Goal: Task Accomplishment & Management: Use online tool/utility

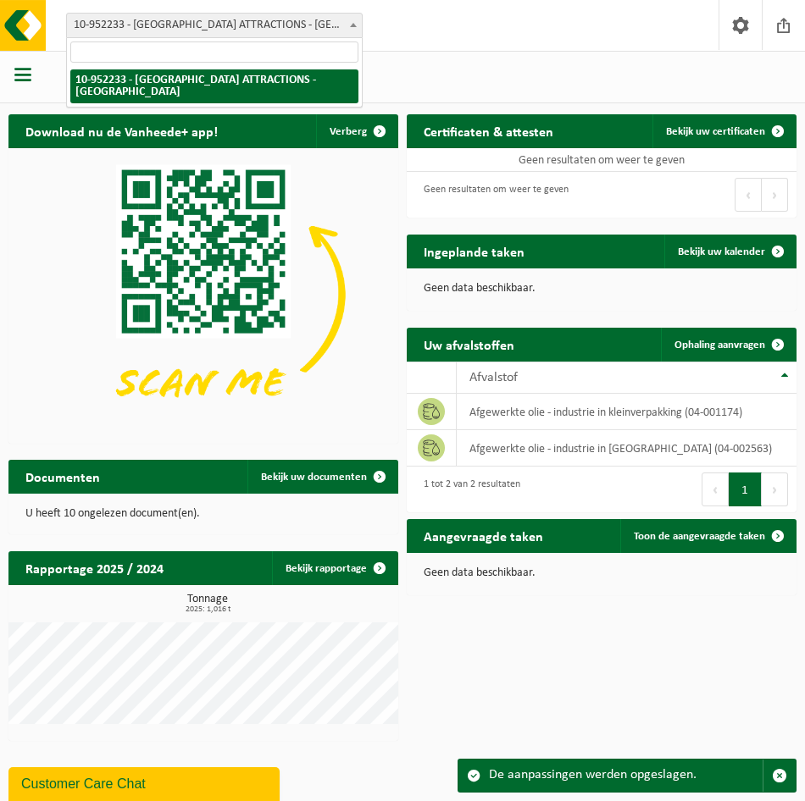
click at [352, 25] on b at bounding box center [353, 25] width 7 height 4
click at [275, 18] on span "10-952233 - [GEOGRAPHIC_DATA] ATTRACTIONS - [GEOGRAPHIC_DATA]" at bounding box center [214, 26] width 295 height 24
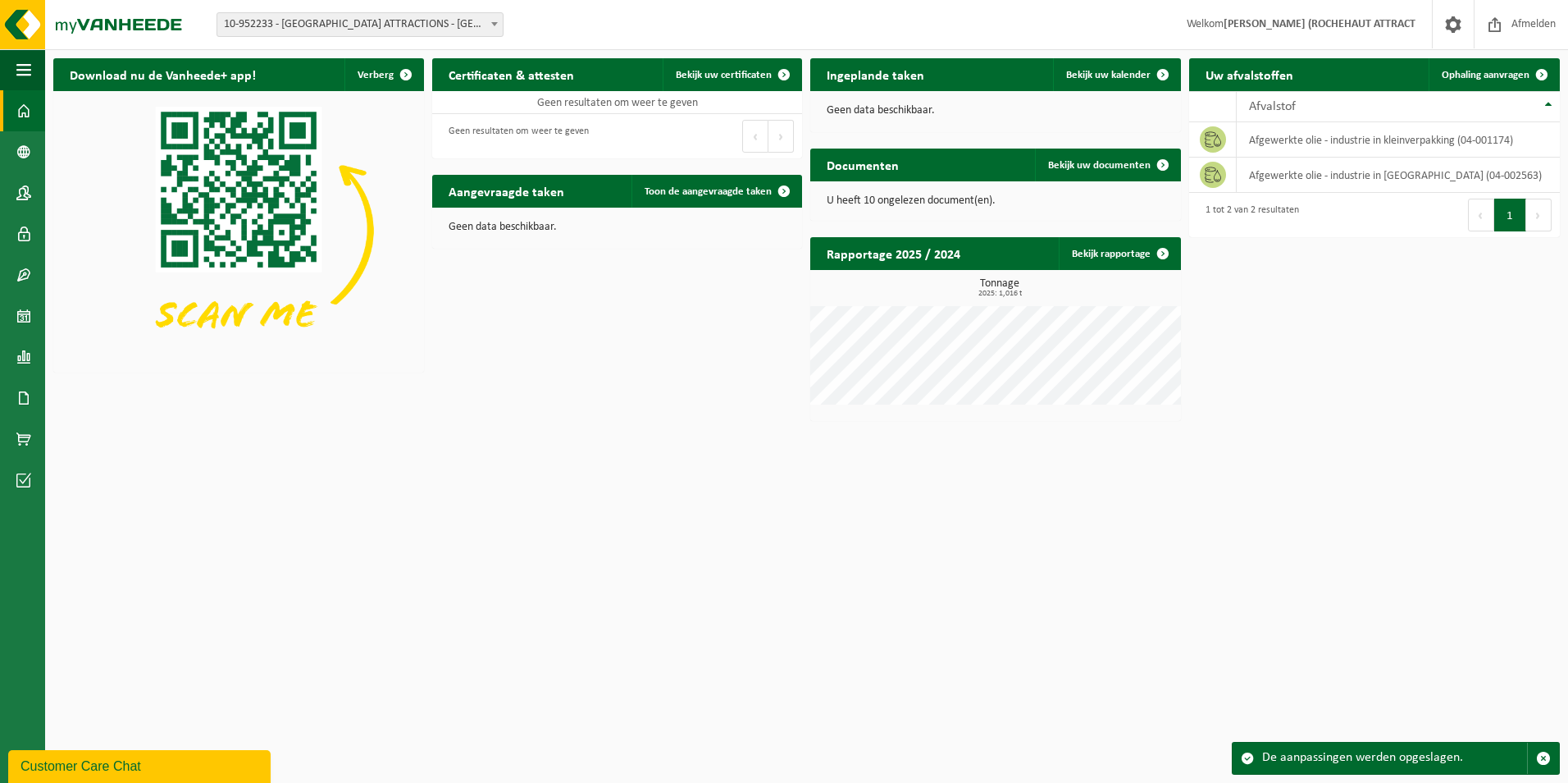
click at [779, 30] on span "Welkom MICHEL BOREUX (ROCHEHAUT ATTRACT" at bounding box center [1302, 24] width 261 height 48
click at [779, 18] on strong "[PERSON_NAME] (ROCHEHAUT ATTRACT" at bounding box center [1320, 24] width 192 height 13
click at [779, 24] on span "Afmelden" at bounding box center [1534, 24] width 52 height 48
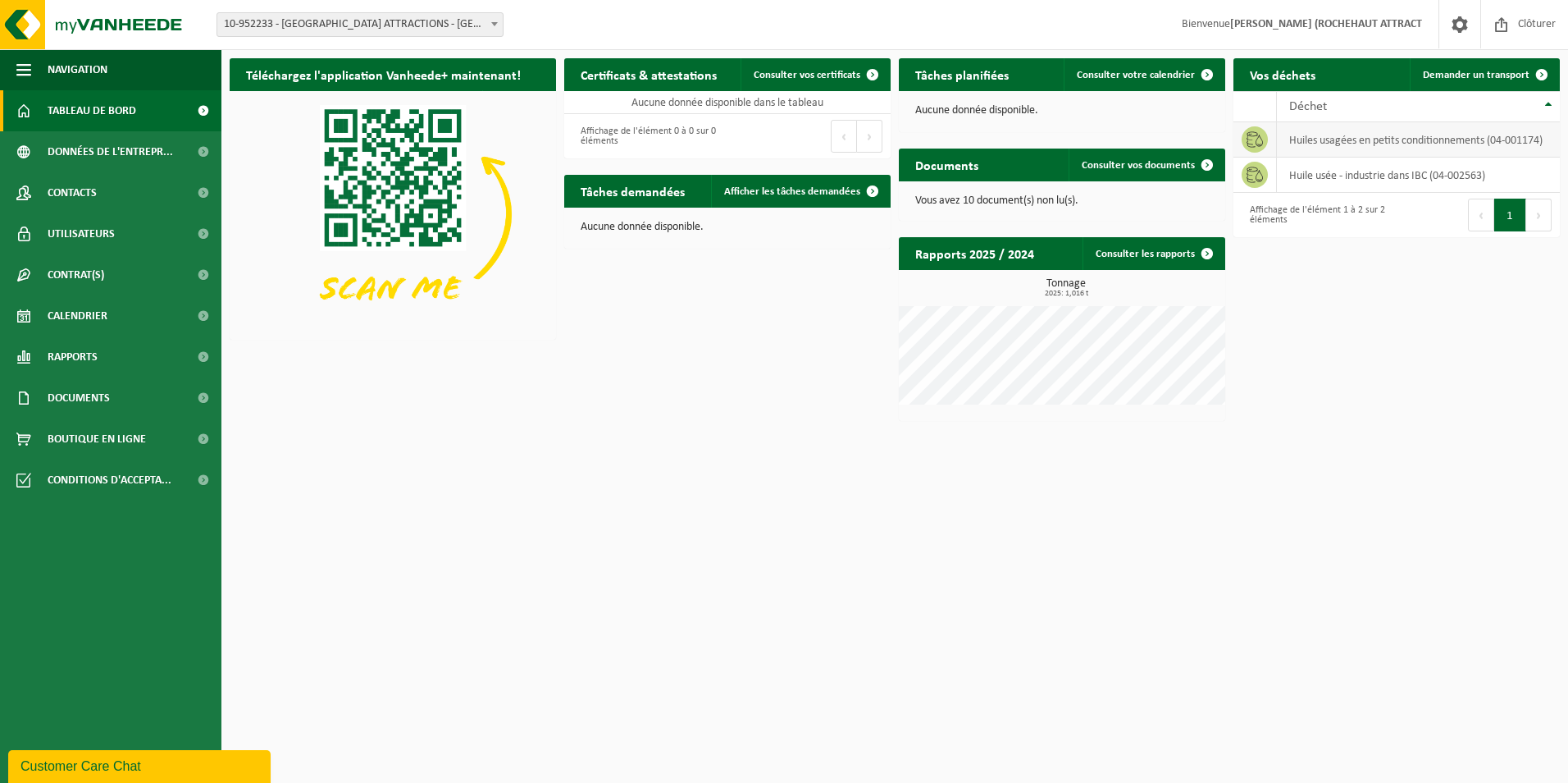
click at [1390, 144] on td "huiles usagées en petits conditionnements (04-001174)" at bounding box center [1419, 140] width 283 height 35
click at [1256, 142] on icon at bounding box center [1254, 140] width 16 height 16
click at [1260, 204] on div "Affichage de l'élément 1 à 2 sur 2 éléments" at bounding box center [1315, 214] width 147 height 36
click at [958, 193] on div "Vous avez 10 document(s) non lu(s)." at bounding box center [1061, 201] width 326 height 40
click at [1207, 162] on span at bounding box center [1208, 165] width 33 height 33
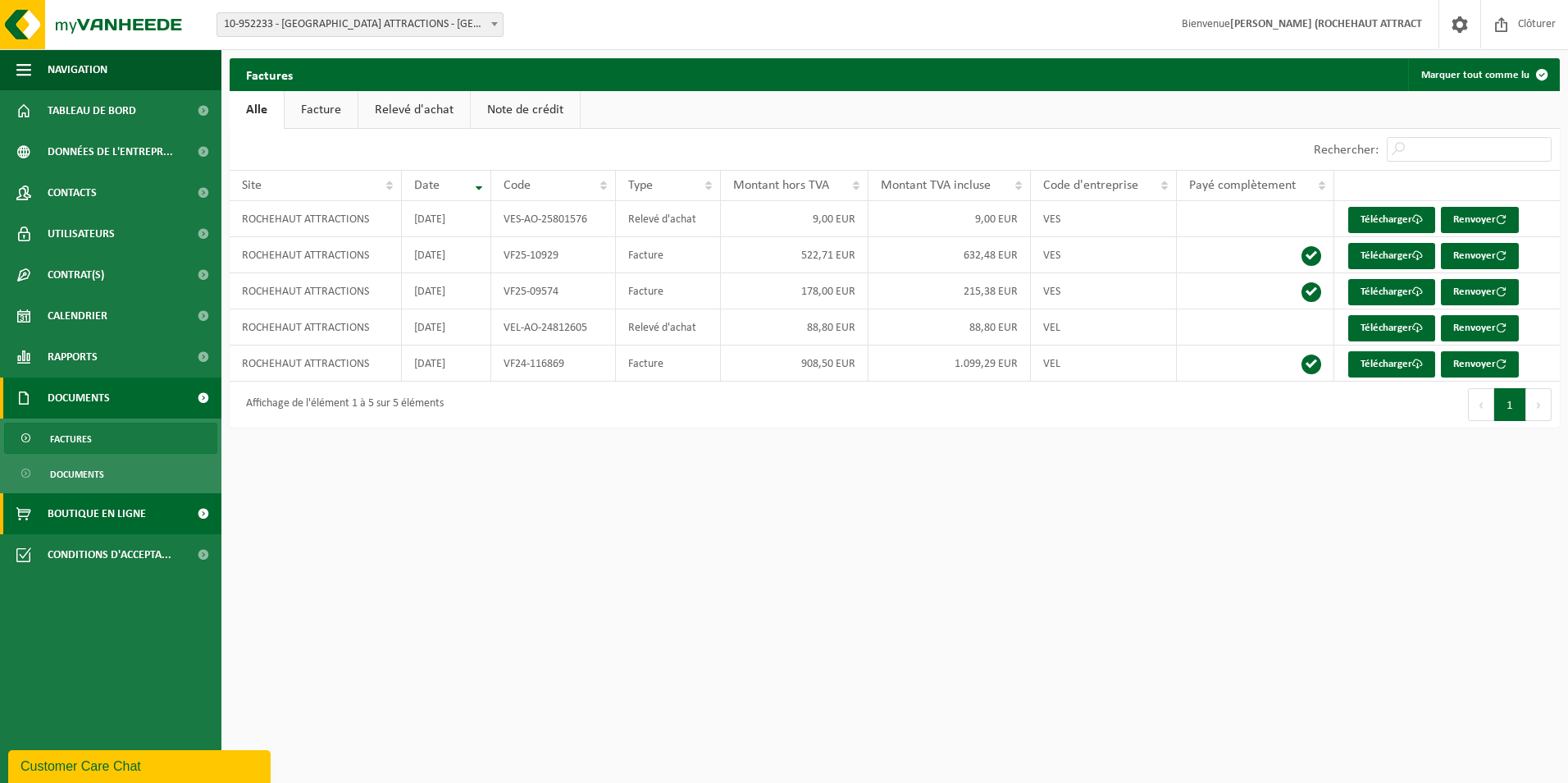
click at [140, 516] on span "Boutique en ligne" at bounding box center [97, 514] width 99 height 41
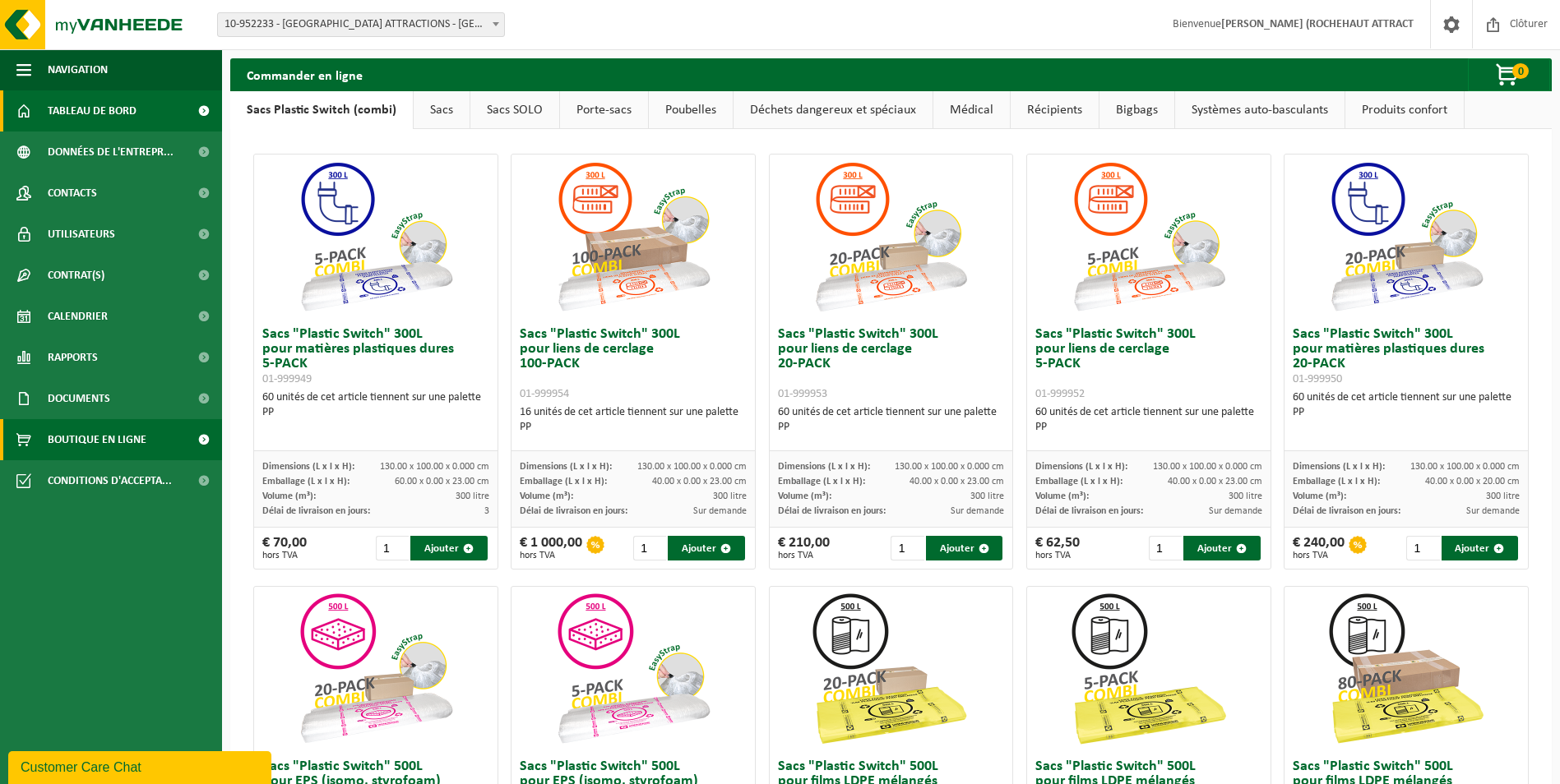
click at [106, 121] on span "Tableau de bord" at bounding box center [91, 111] width 88 height 41
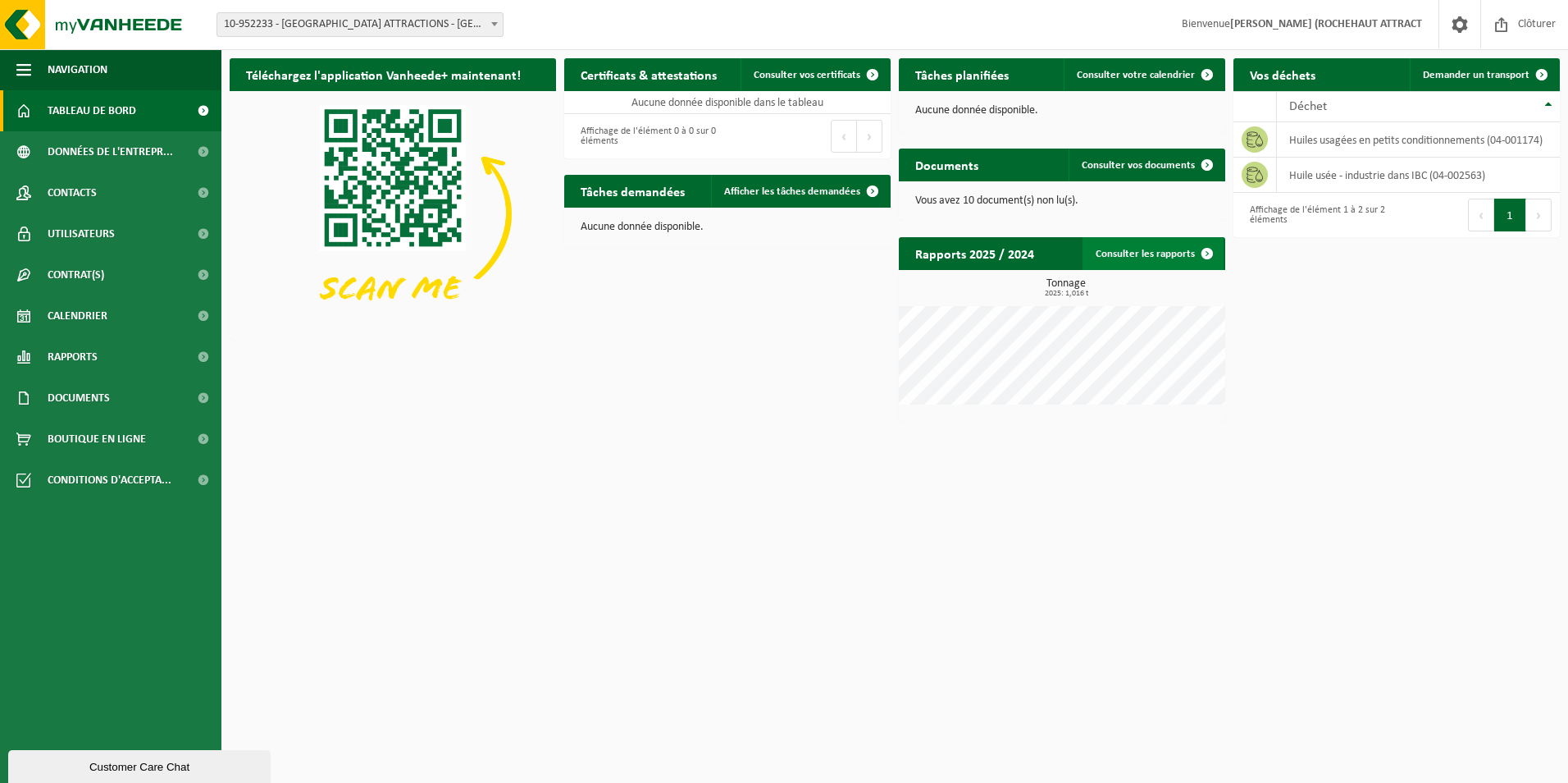
click at [1206, 255] on span at bounding box center [1208, 254] width 33 height 33
click at [1543, 78] on span at bounding box center [1542, 75] width 33 height 33
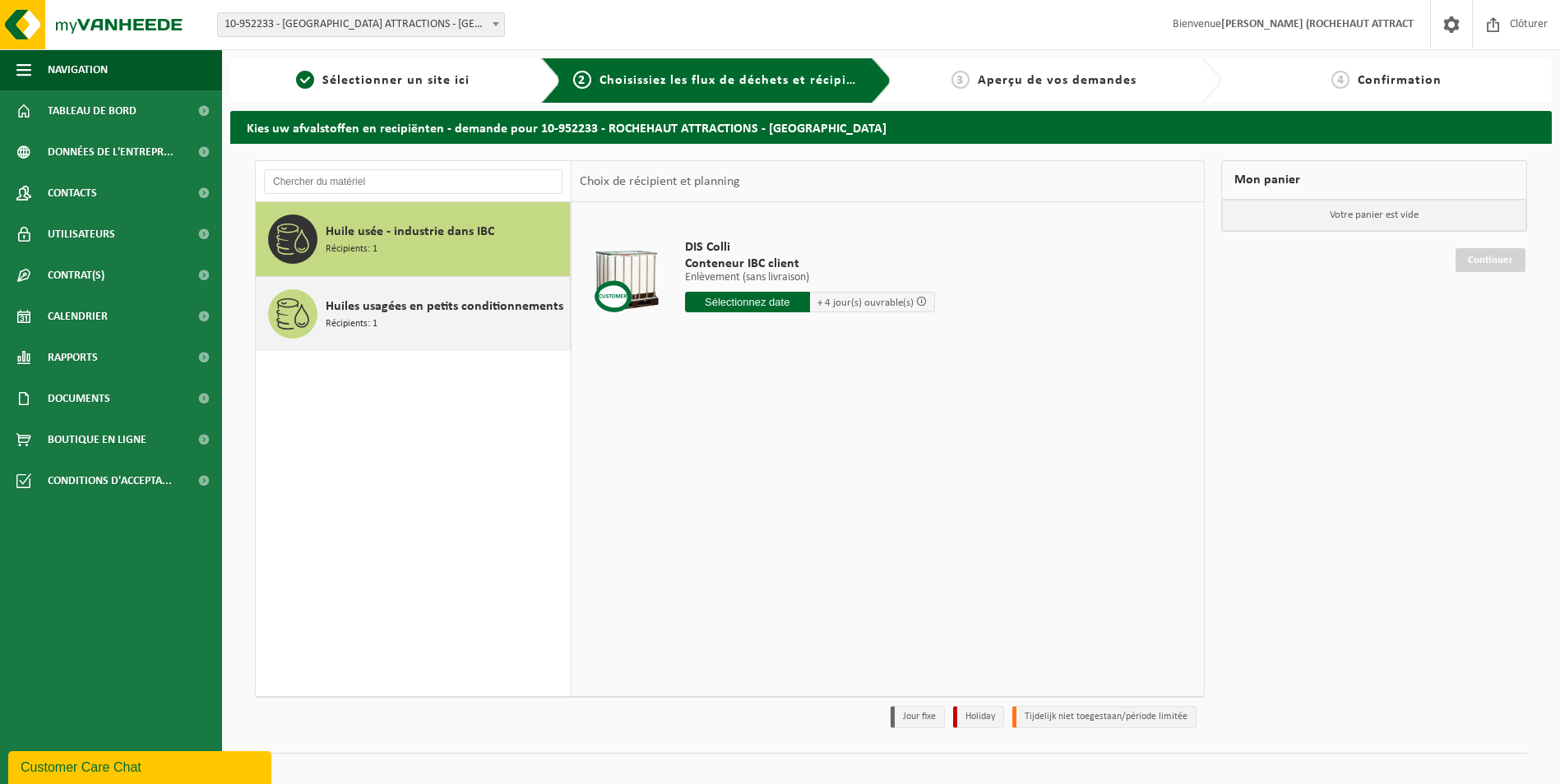
click at [413, 302] on span "Huiles usagées en petits conditionnements" at bounding box center [444, 307] width 238 height 19
